Goal: Information Seeking & Learning: Learn about a topic

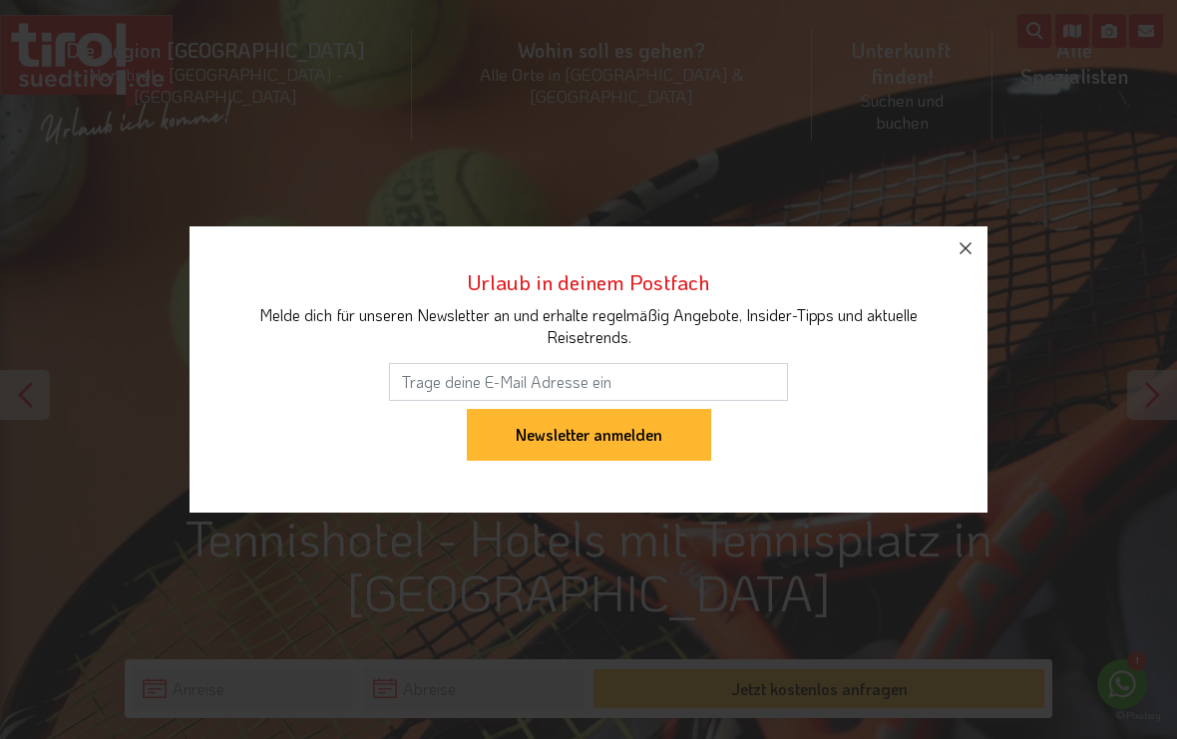
click at [959, 256] on icon "button" at bounding box center [966, 248] width 24 height 24
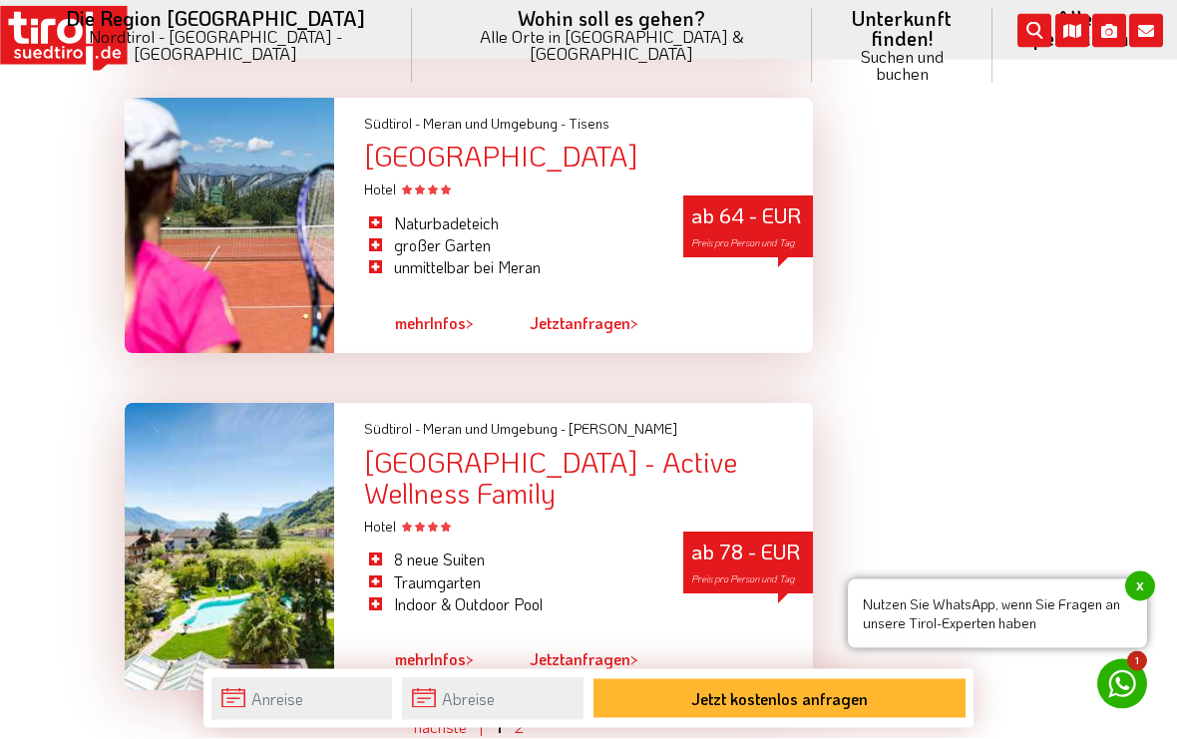
scroll to position [5301, 0]
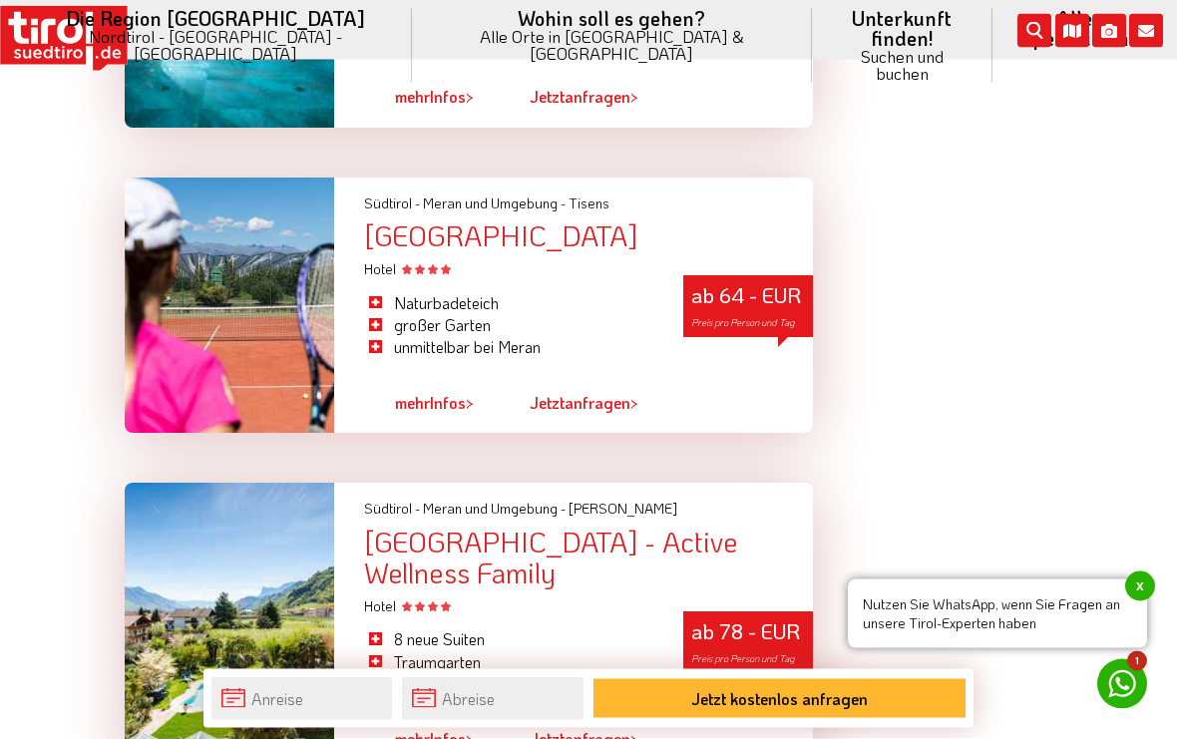
click at [531, 260] on div "Hotel" at bounding box center [588, 270] width 449 height 20
click at [543, 221] on div "[GEOGRAPHIC_DATA]" at bounding box center [588, 236] width 449 height 31
click at [557, 221] on div "[GEOGRAPHIC_DATA]" at bounding box center [588, 236] width 449 height 31
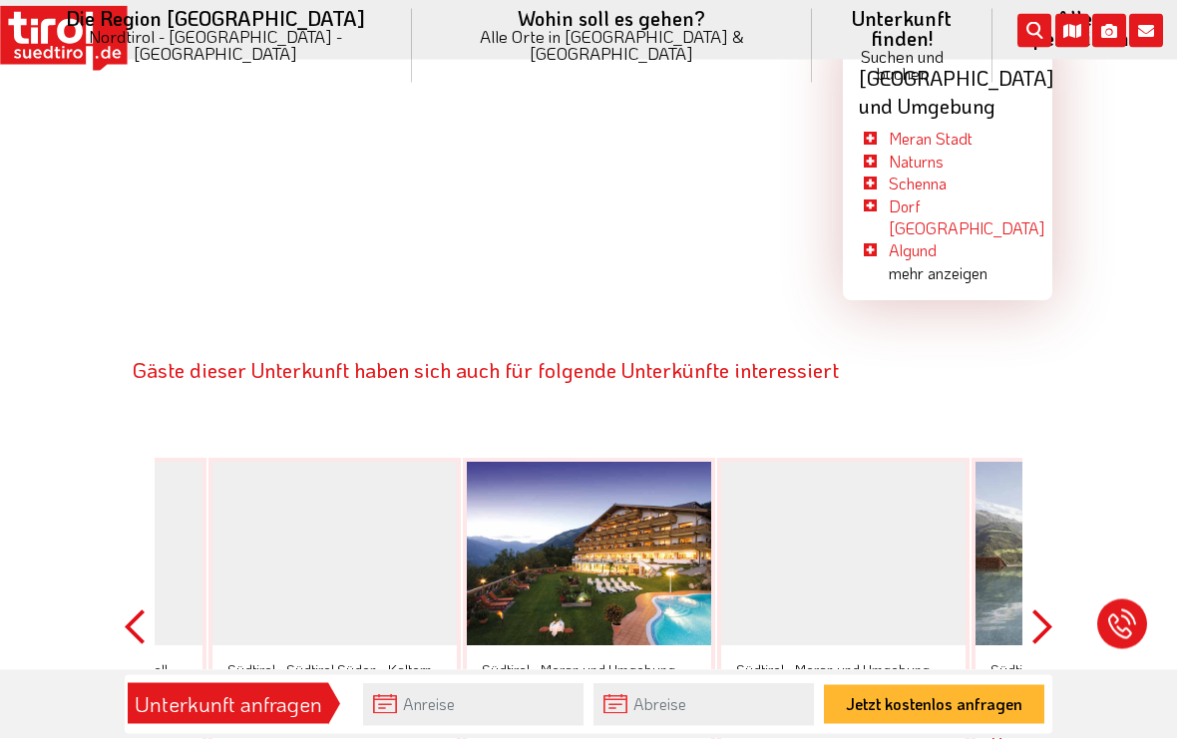
scroll to position [3483, 0]
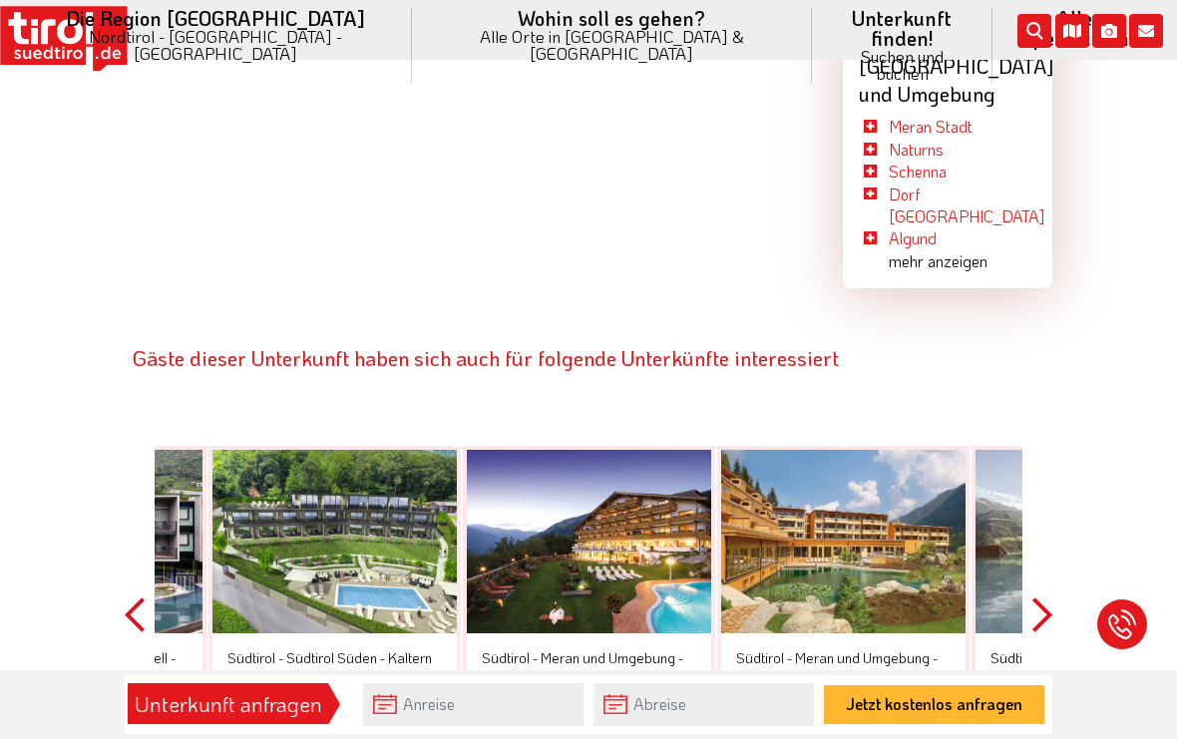
click at [1033, 491] on button "Next" at bounding box center [1042, 615] width 20 height 450
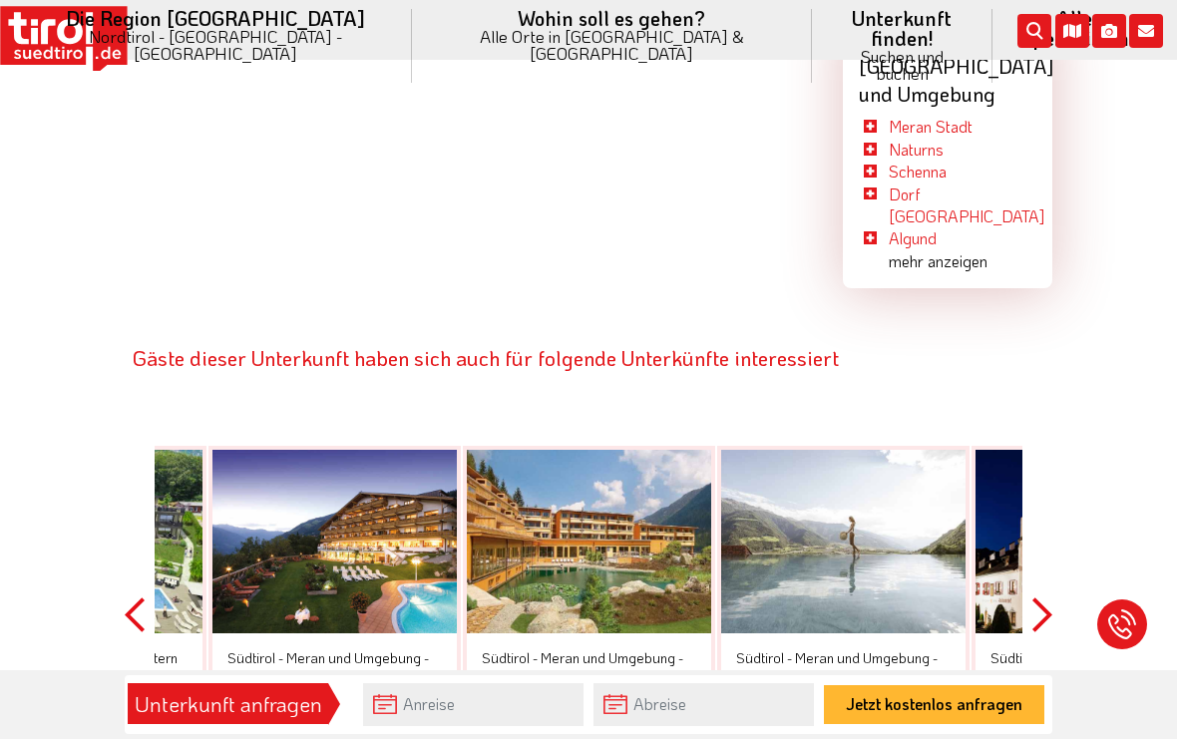
click at [1038, 497] on button "Next" at bounding box center [1042, 615] width 20 height 450
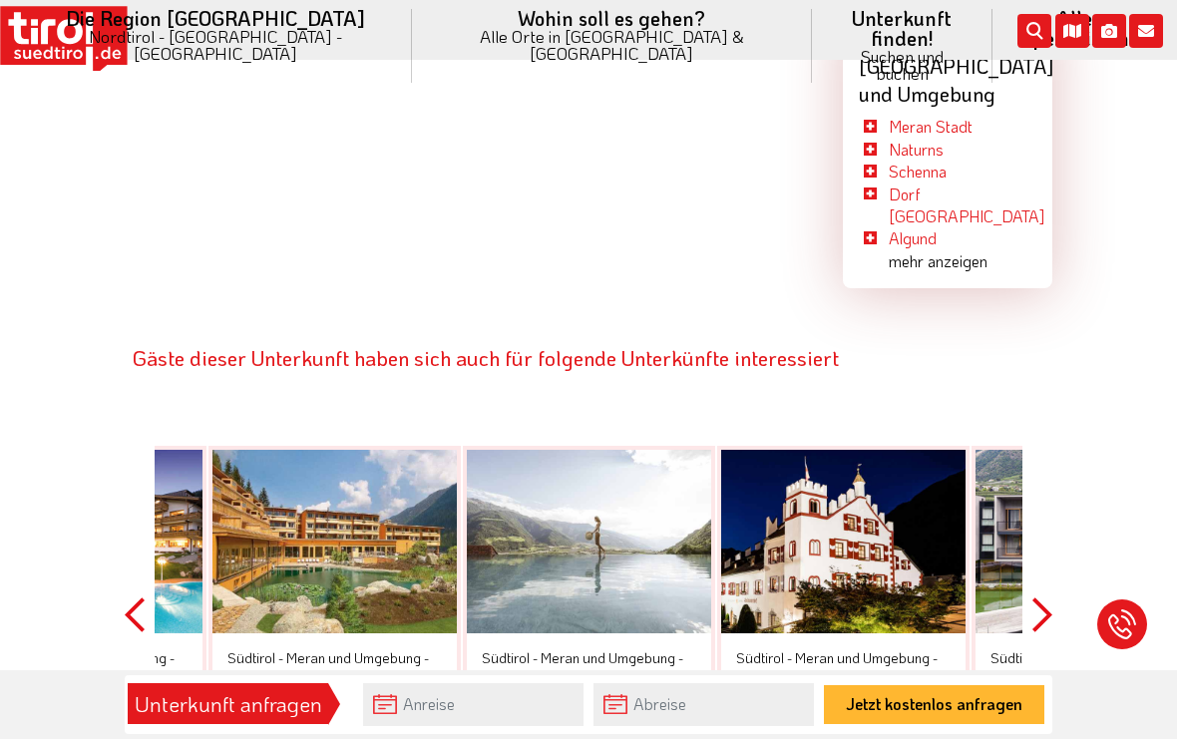
click at [1018, 487] on div at bounding box center [1098, 542] width 244 height 184
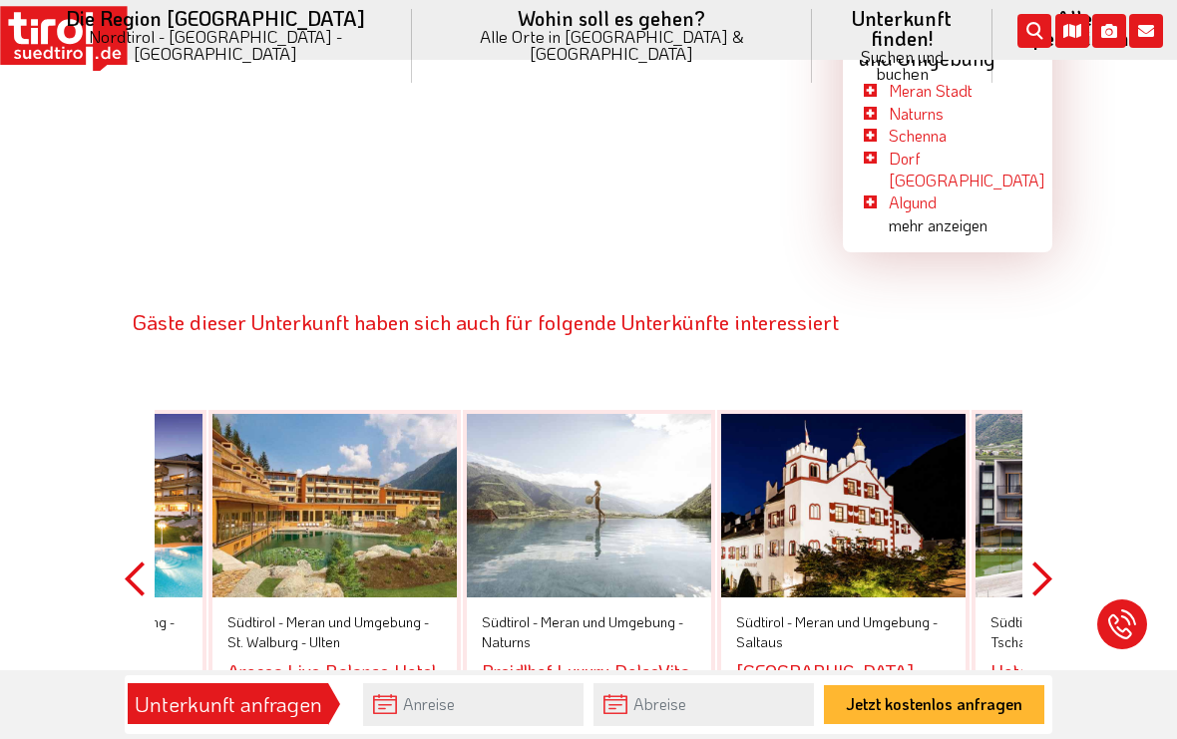
click at [1037, 445] on button "Next" at bounding box center [1042, 579] width 20 height 450
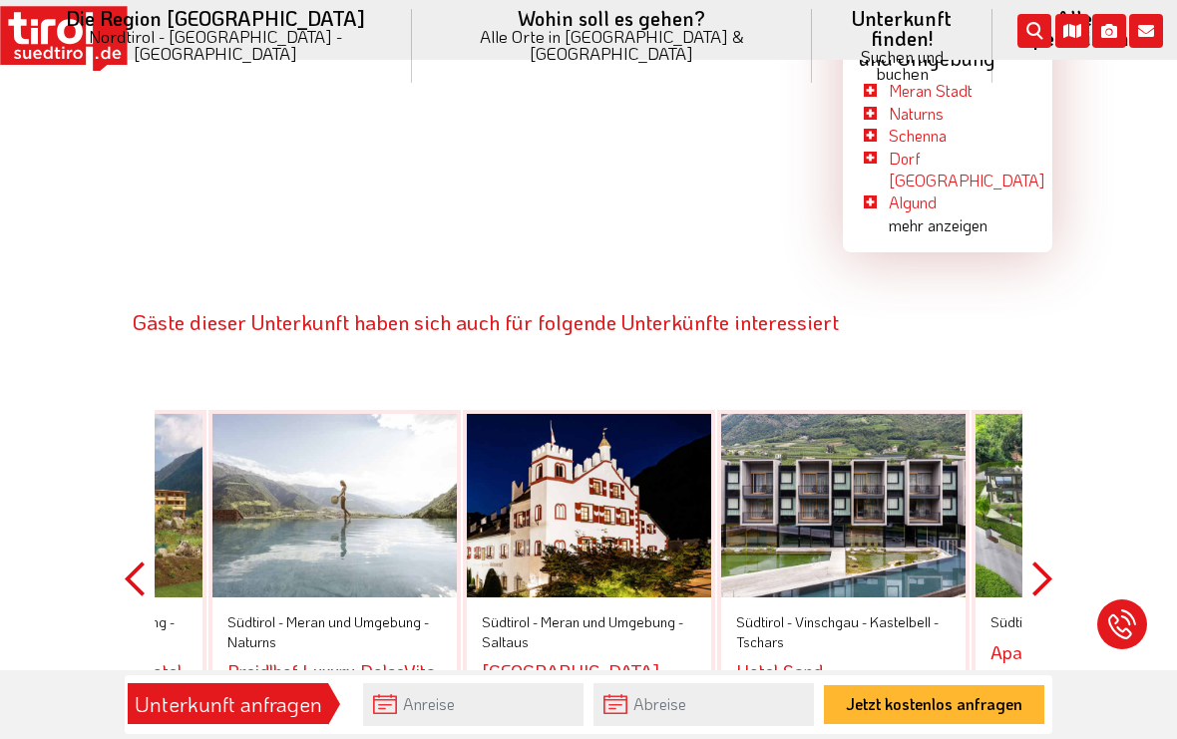
click at [1020, 460] on div at bounding box center [1098, 506] width 244 height 184
